Goal: Task Accomplishment & Management: Use online tool/utility

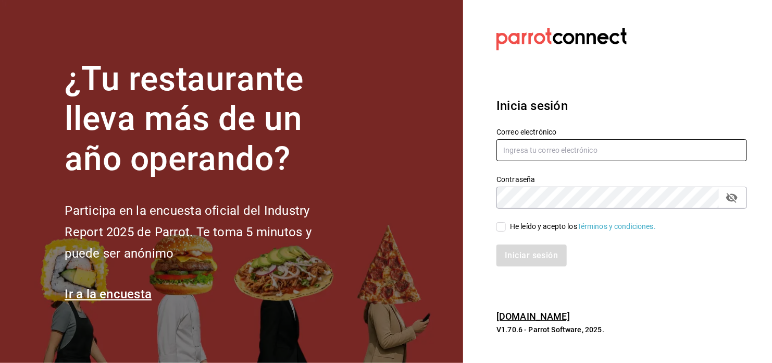
click at [528, 148] on input "text" at bounding box center [621, 150] width 251 height 22
type input "[EMAIL_ADDRESS][DOMAIN_NAME]"
drag, startPoint x: 501, startPoint y: 223, endPoint x: 529, endPoint y: 253, distance: 40.2
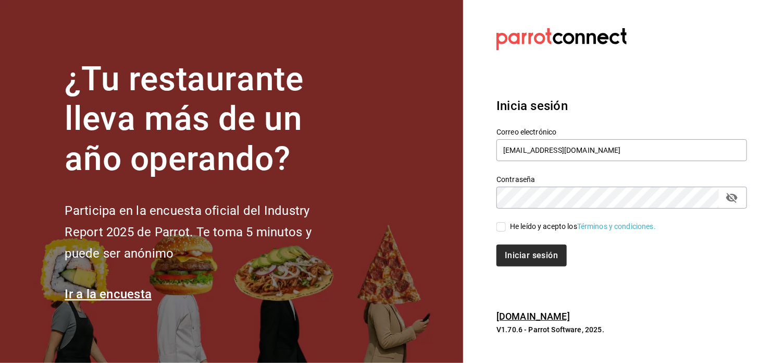
click at [502, 223] on input "He leído y acepto los Términos y condiciones." at bounding box center [500, 226] width 9 height 9
checkbox input "true"
click at [534, 261] on button "Iniciar sesión" at bounding box center [531, 255] width 71 height 22
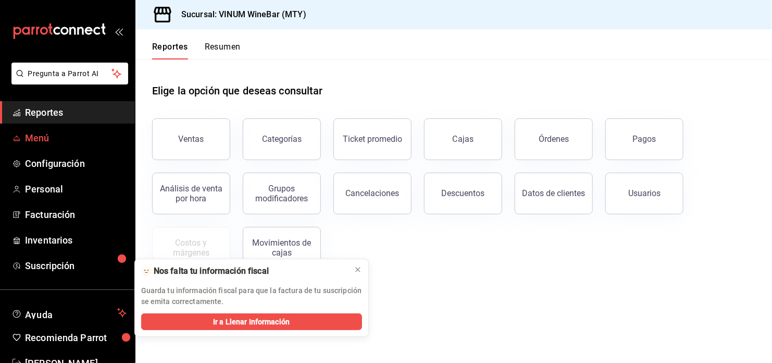
click at [31, 136] on span "Menú" at bounding box center [76, 138] width 102 height 14
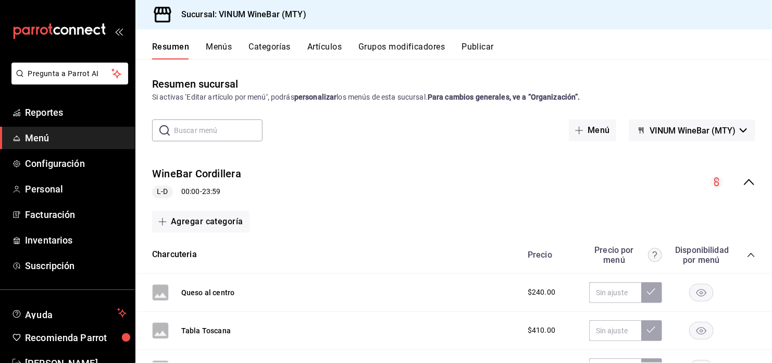
click at [322, 46] on button "Artículos" at bounding box center [324, 51] width 34 height 18
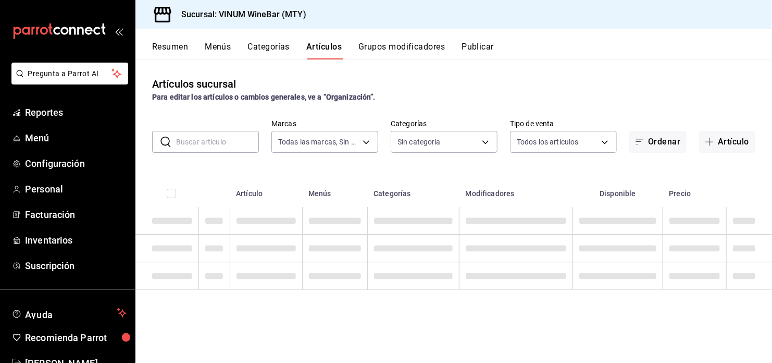
type input "ca8f1d25-6a21-40a6-b6ec-24c4b669c59a"
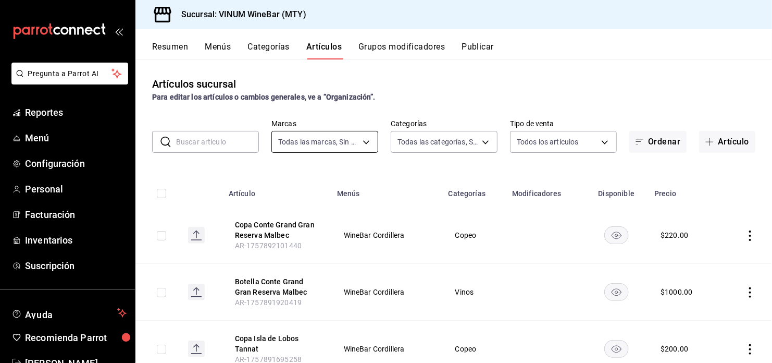
type input "52db0966-aed8-4277-8cb6-402e310174d1,e70bd9e4-23ac-4207-ab30-360fd1df7980,52098…"
click at [720, 134] on button "Artículo" at bounding box center [727, 142] width 56 height 22
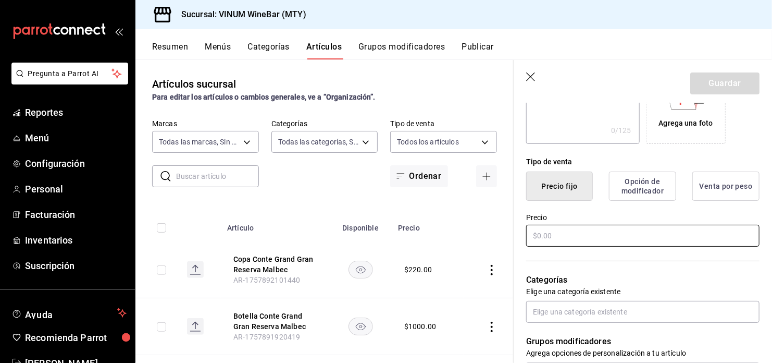
scroll to position [208, 0]
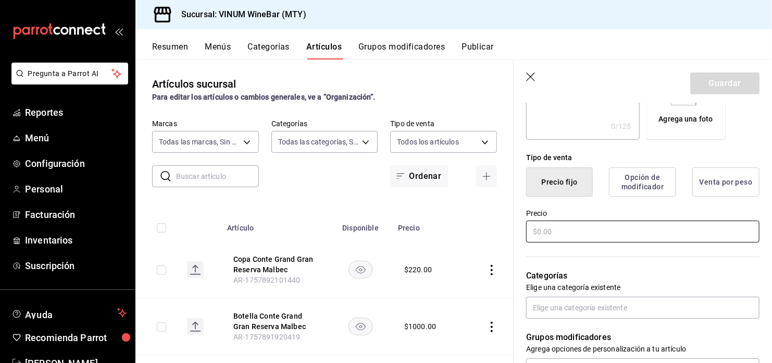
type input "Copa Galante Tempranillo Syrah"
click at [552, 230] on input "text" at bounding box center [642, 231] width 233 height 22
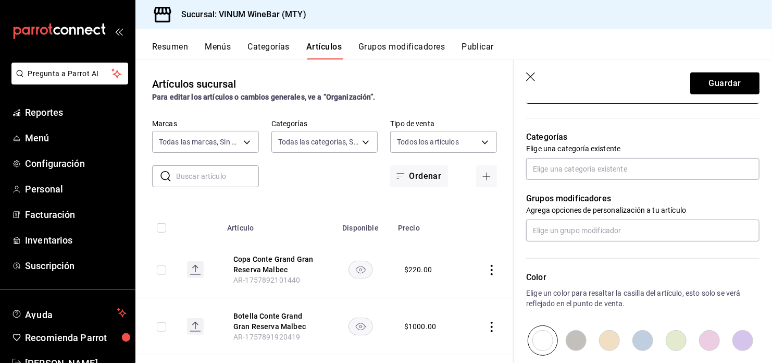
scroll to position [470, 0]
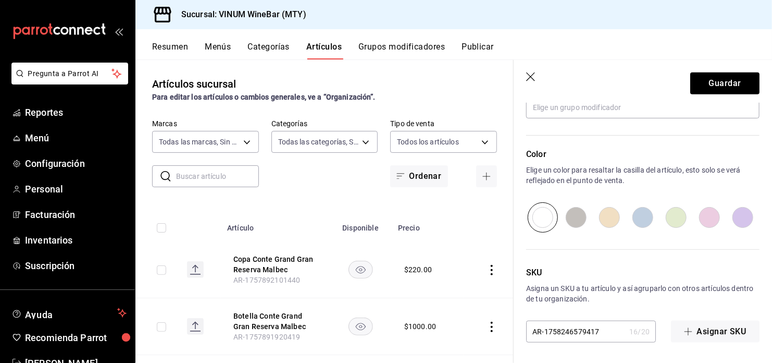
type input "$240.00"
click at [731, 223] on input "radio" at bounding box center [742, 217] width 33 height 30
radio input "true"
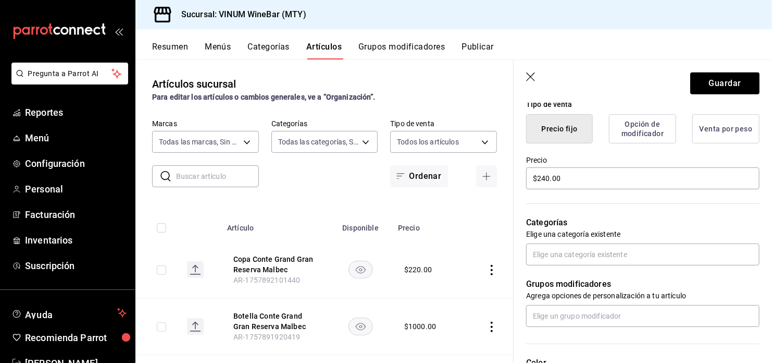
click at [616, 265] on div "Grupos modificadores Agrega opciones de personalización a tu artículo" at bounding box center [637, 295] width 246 height 61
click at [614, 257] on input "text" at bounding box center [642, 254] width 233 height 22
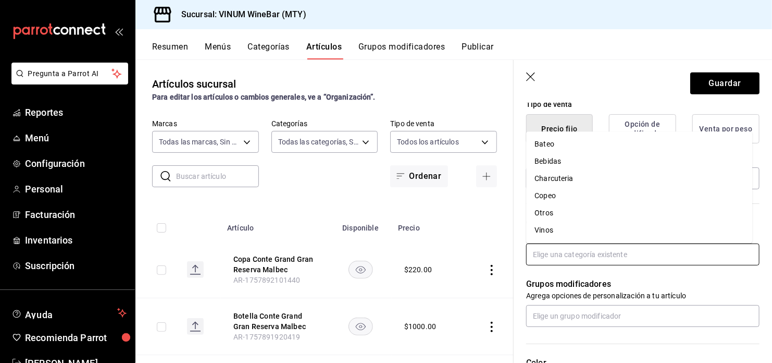
click at [564, 193] on li "Copeo" at bounding box center [639, 195] width 226 height 17
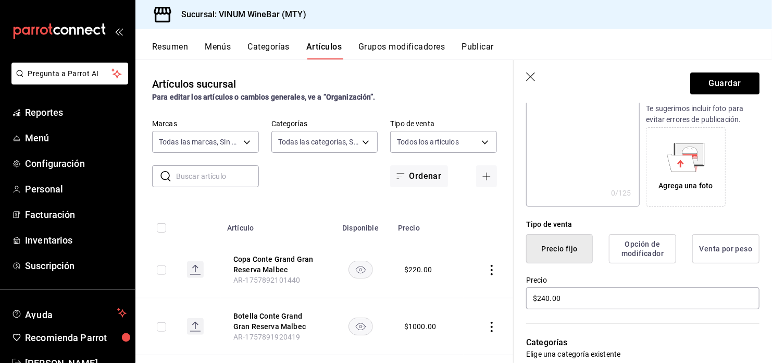
scroll to position [0, 0]
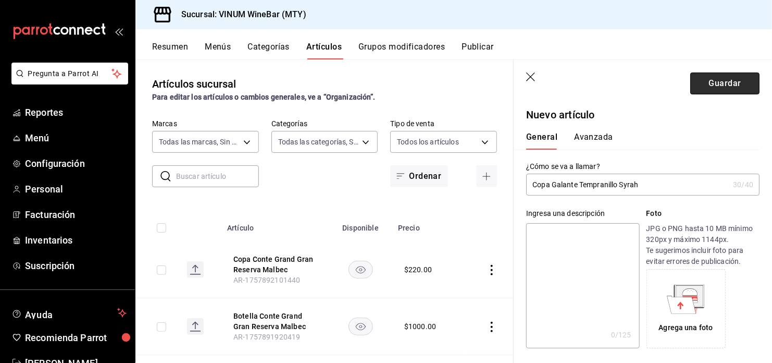
click at [709, 82] on button "Guardar" at bounding box center [724, 83] width 69 height 22
